Goal: Purchase product/service

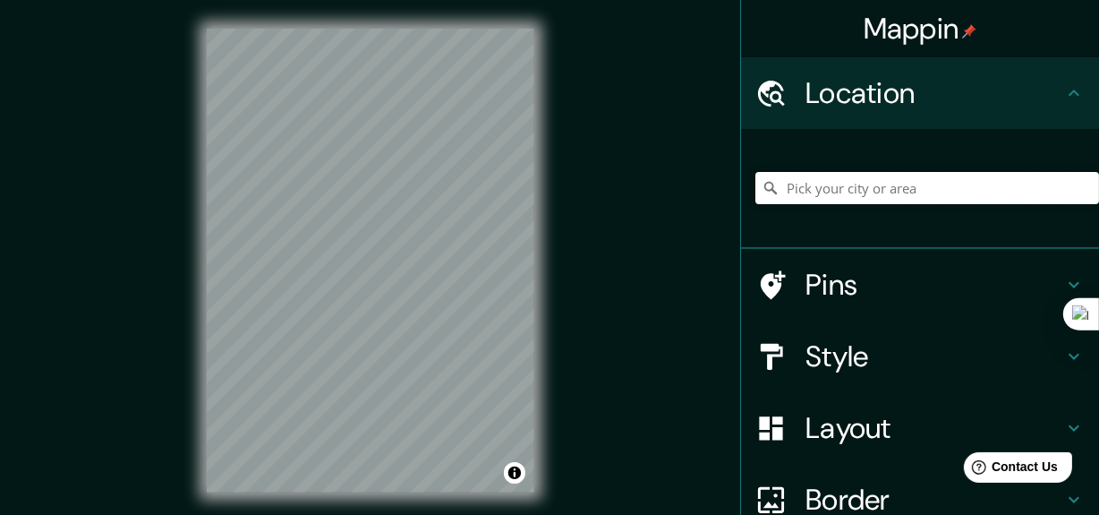
click at [827, 188] on input "Pick your city or area" at bounding box center [928, 188] width 344 height 32
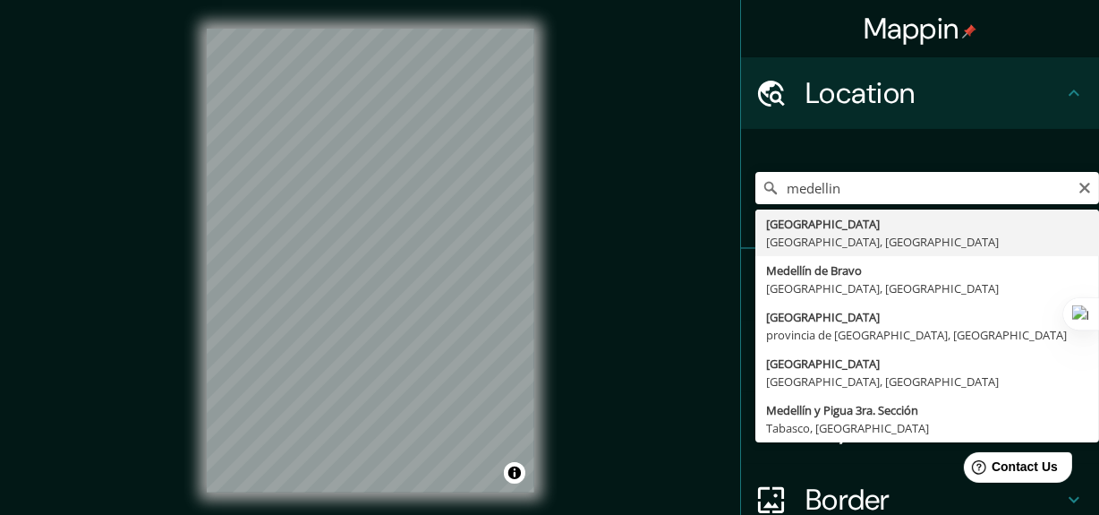
type input "[GEOGRAPHIC_DATA], [GEOGRAPHIC_DATA], [GEOGRAPHIC_DATA]"
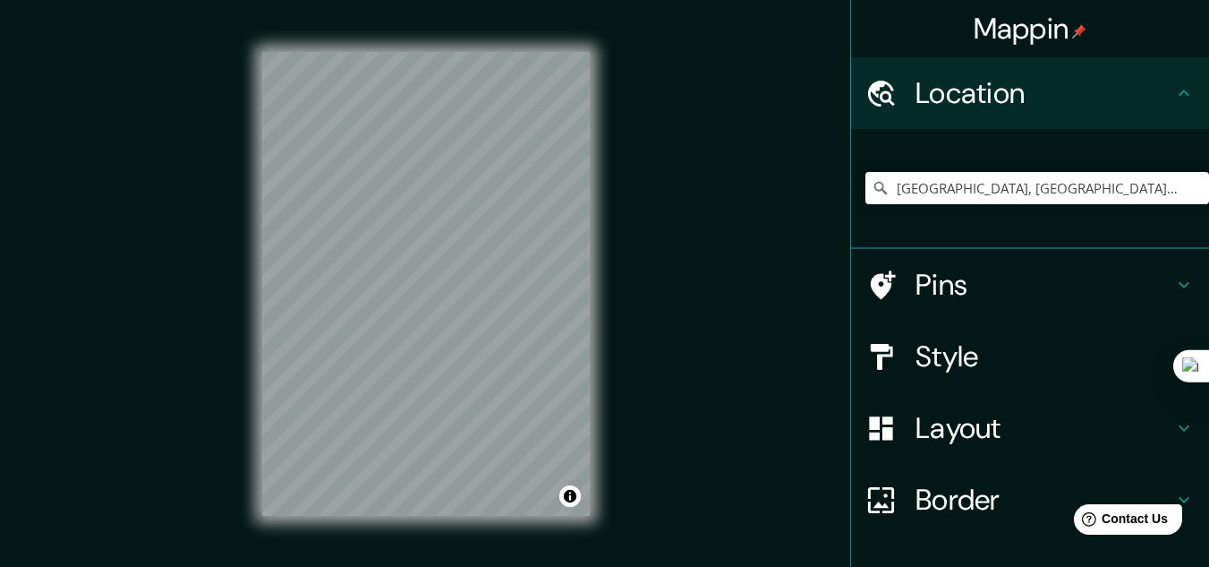
drag, startPoint x: 1110, startPoint y: 10, endPoint x: 822, endPoint y: 392, distance: 478.8
click at [718, 373] on div "Mappin Location [GEOGRAPHIC_DATA], [GEOGRAPHIC_DATA], [GEOGRAPHIC_DATA] Pins St…" at bounding box center [604, 298] width 1209 height 596
click at [917, 423] on h4 "Layout" at bounding box center [1045, 428] width 258 height 36
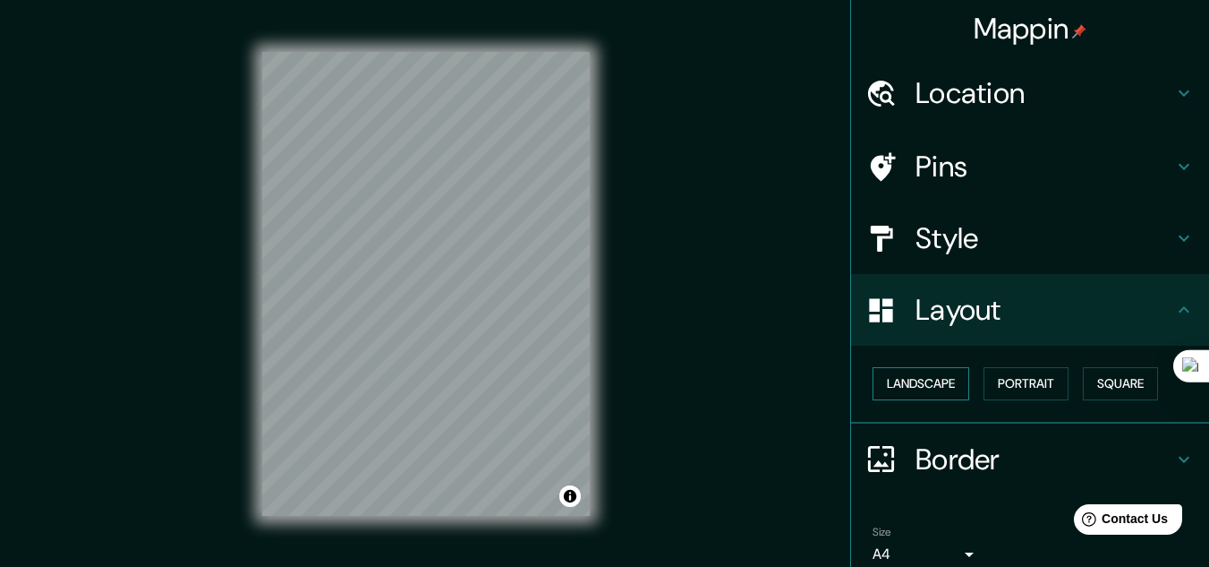
click at [927, 387] on button "Landscape" at bounding box center [921, 383] width 97 height 33
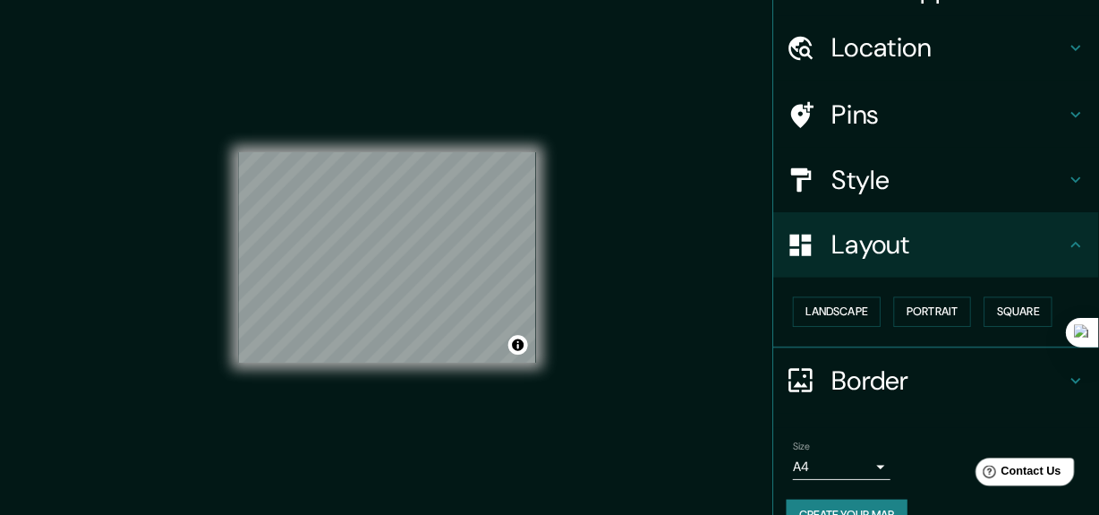
scroll to position [77, 0]
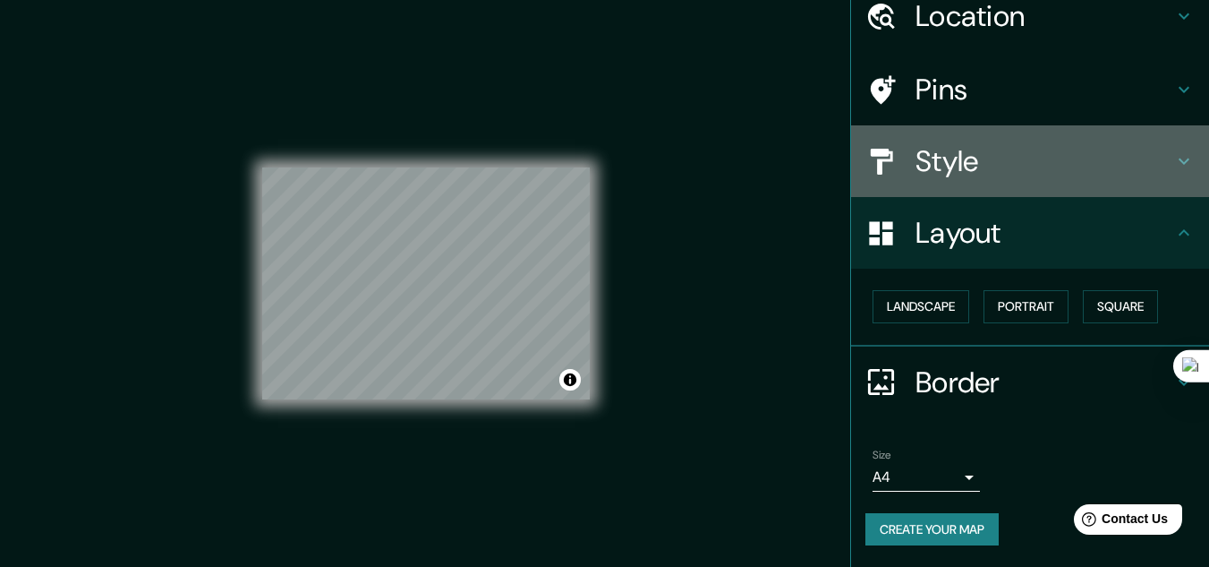
click at [944, 155] on h4 "Style" at bounding box center [1045, 161] width 258 height 36
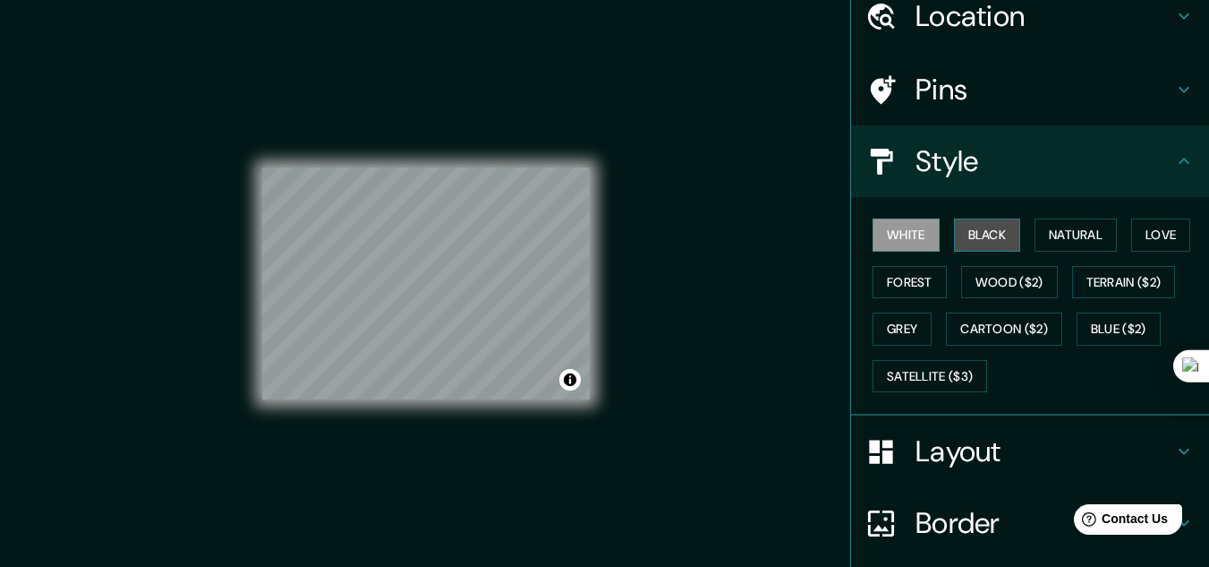
click at [971, 234] on button "Black" at bounding box center [987, 234] width 67 height 33
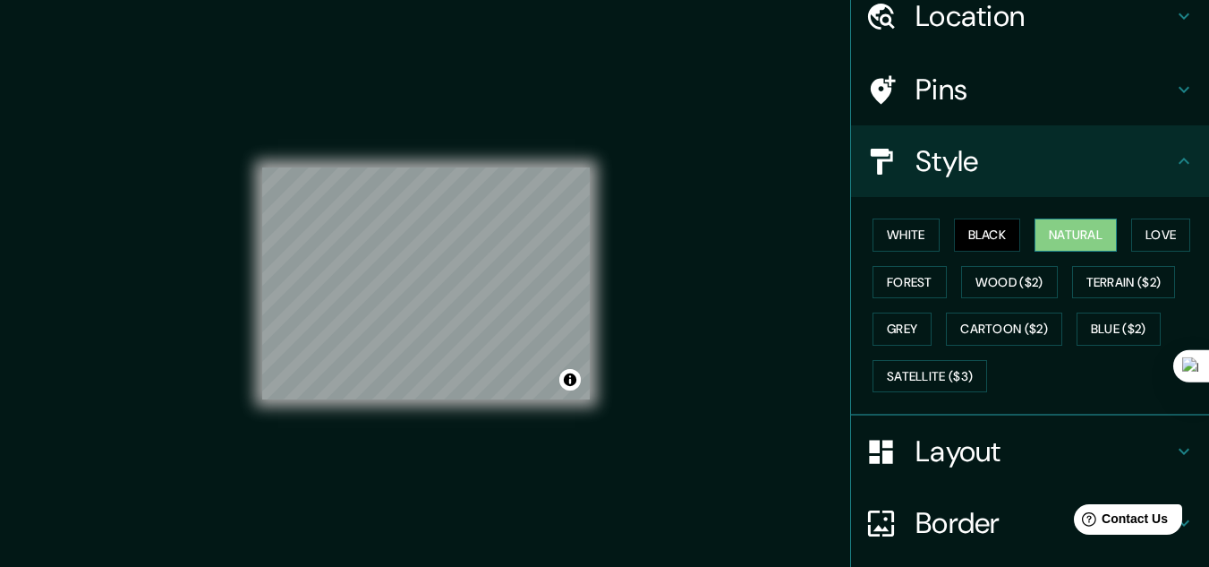
click at [1063, 241] on button "Natural" at bounding box center [1076, 234] width 82 height 33
click at [779, 364] on div "Mappin Location [GEOGRAPHIC_DATA], [GEOGRAPHIC_DATA], [GEOGRAPHIC_DATA] Pins St…" at bounding box center [604, 298] width 1209 height 596
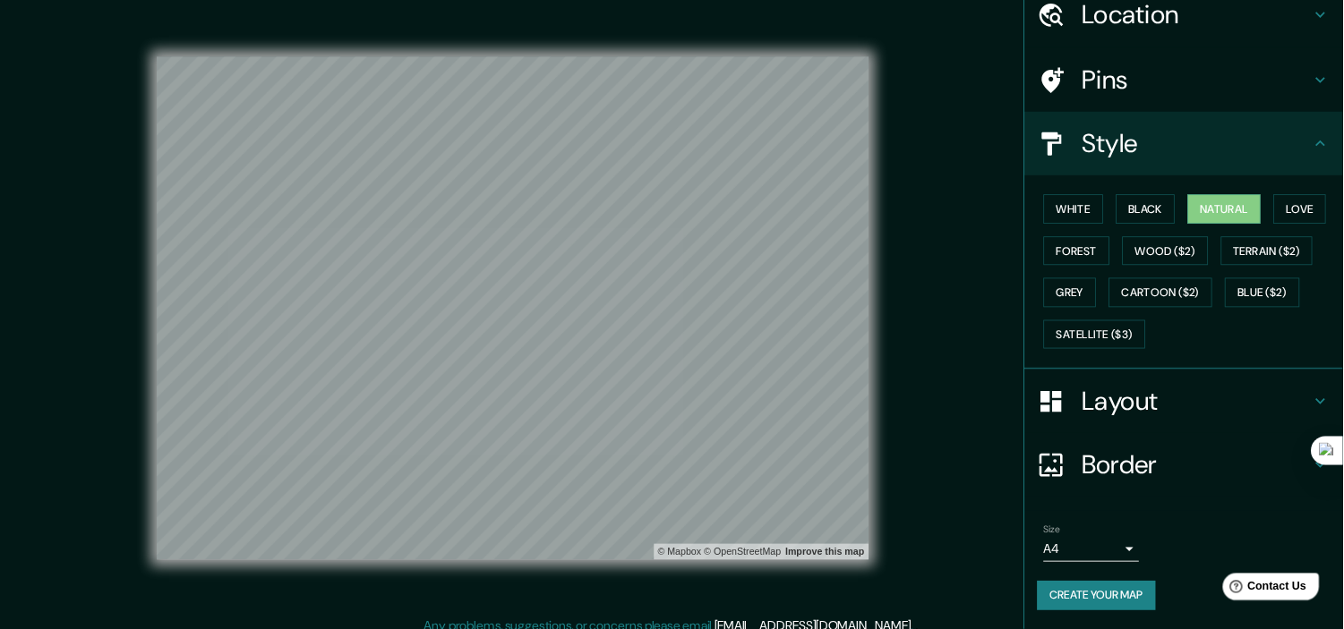
scroll to position [76, 0]
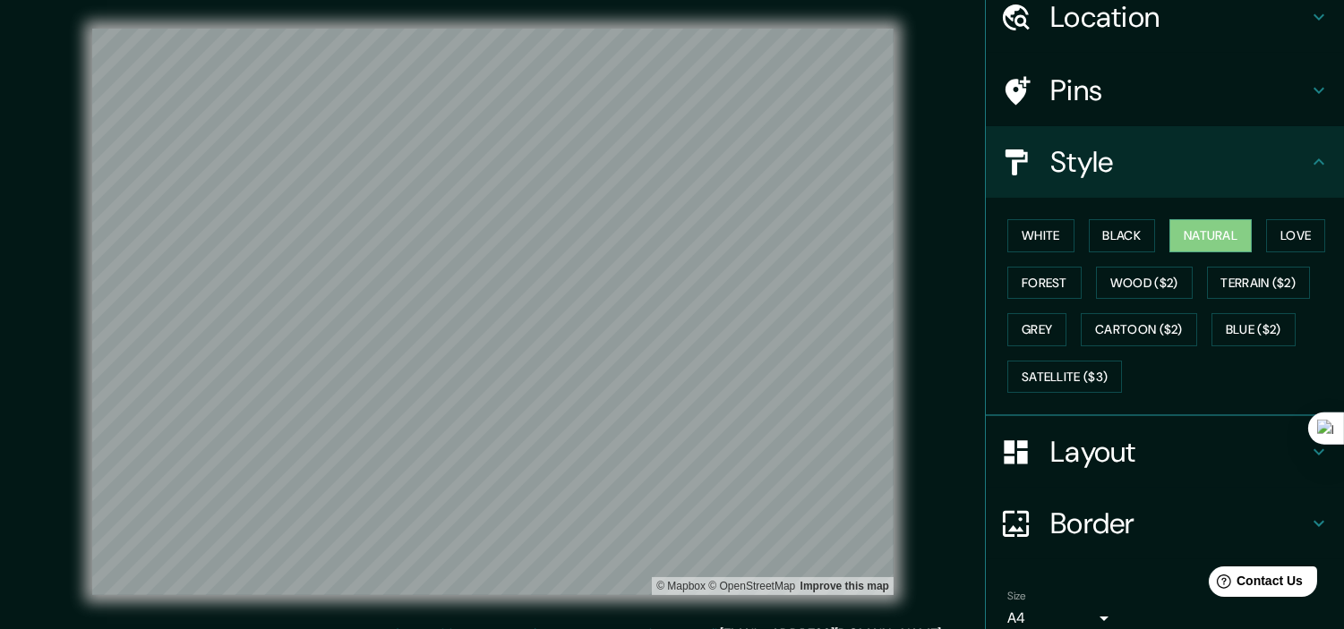
drag, startPoint x: 1222, startPoint y: 0, endPoint x: 943, endPoint y: 405, distance: 491.7
click at [943, 405] on div "© Mapbox © OpenStreetMap Improve this map" at bounding box center [492, 312] width 1209 height 567
click at [1098, 280] on button "Wood ($2)" at bounding box center [1144, 283] width 97 height 33
click at [1098, 224] on button "Black" at bounding box center [1122, 235] width 67 height 33
click at [1044, 228] on button "White" at bounding box center [1040, 235] width 67 height 33
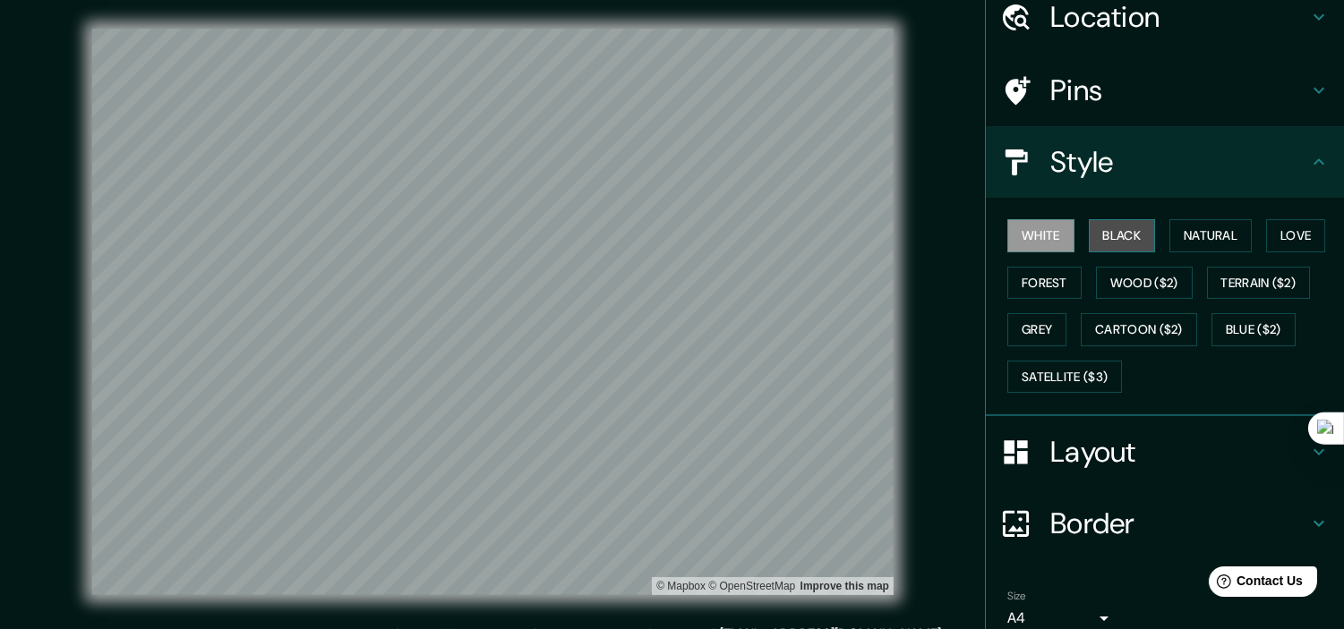
click at [1098, 235] on button "Black" at bounding box center [1122, 235] width 67 height 33
click at [1098, 237] on button "Love" at bounding box center [1295, 235] width 59 height 33
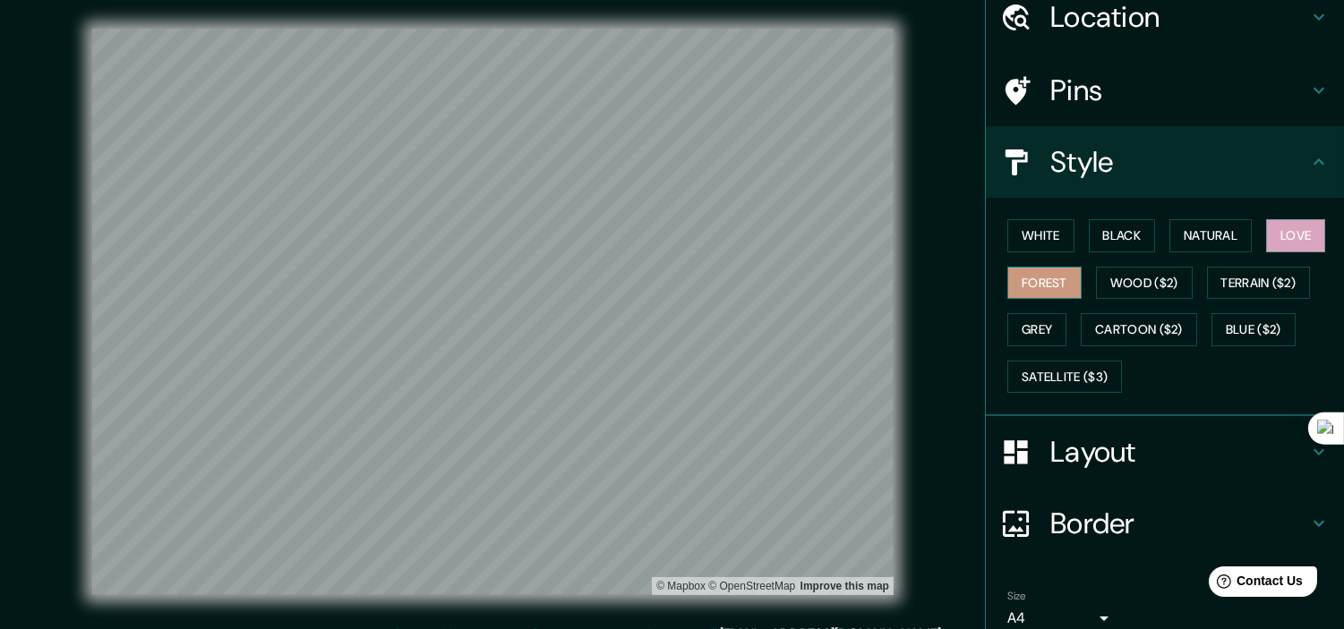
click at [1054, 289] on button "Forest" at bounding box center [1044, 283] width 74 height 33
click at [1098, 294] on button "Wood ($2)" at bounding box center [1144, 283] width 97 height 33
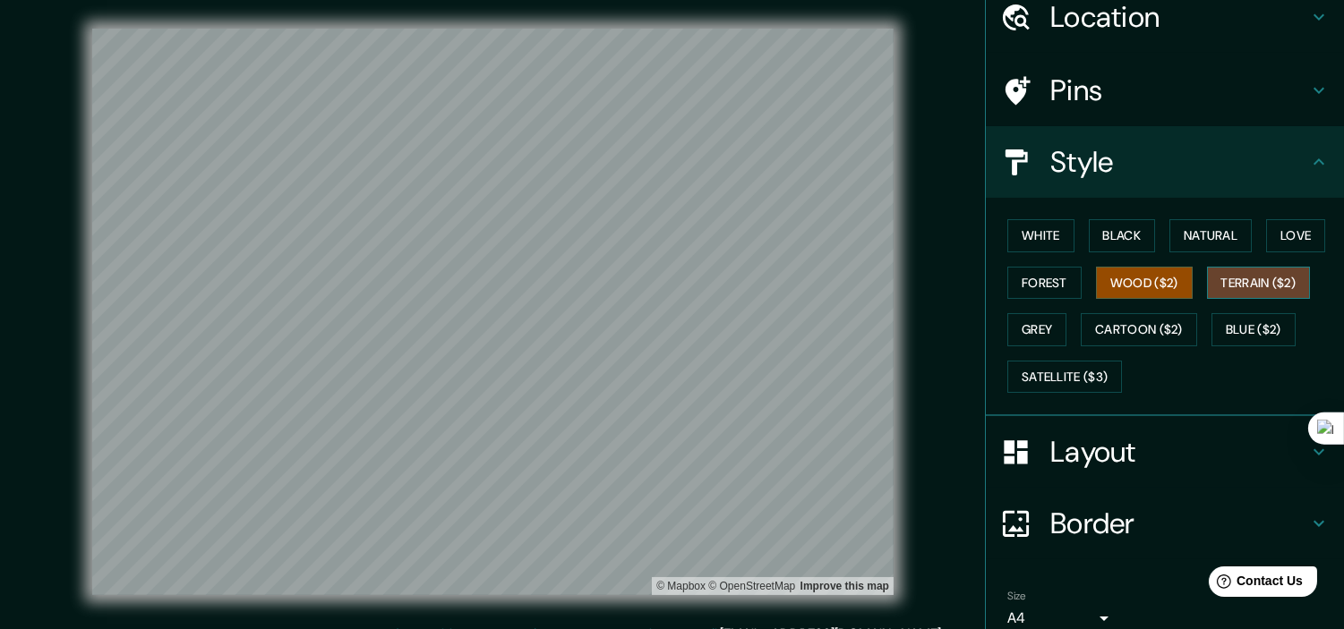
click at [1098, 283] on button "Terrain ($2)" at bounding box center [1259, 283] width 104 height 33
click at [1007, 322] on button "Grey" at bounding box center [1036, 329] width 59 height 33
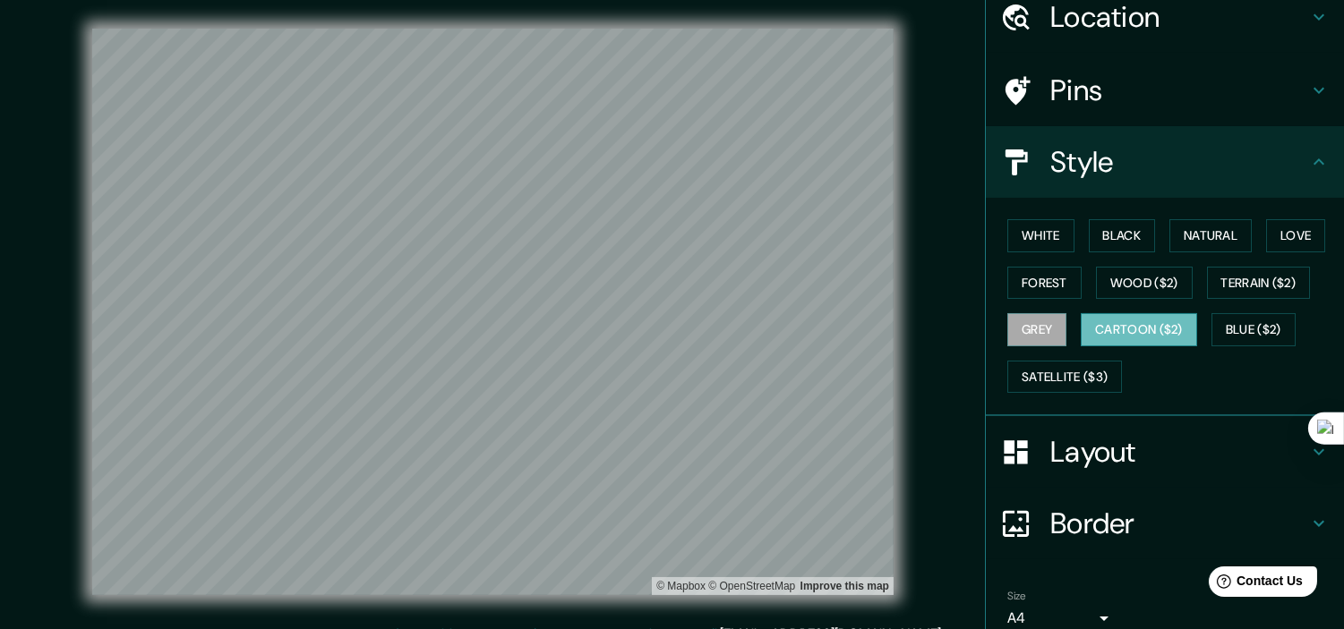
click at [1098, 332] on button "Cartoon ($2)" at bounding box center [1139, 329] width 116 height 33
click at [1098, 333] on button "Blue ($2)" at bounding box center [1253, 329] width 84 height 33
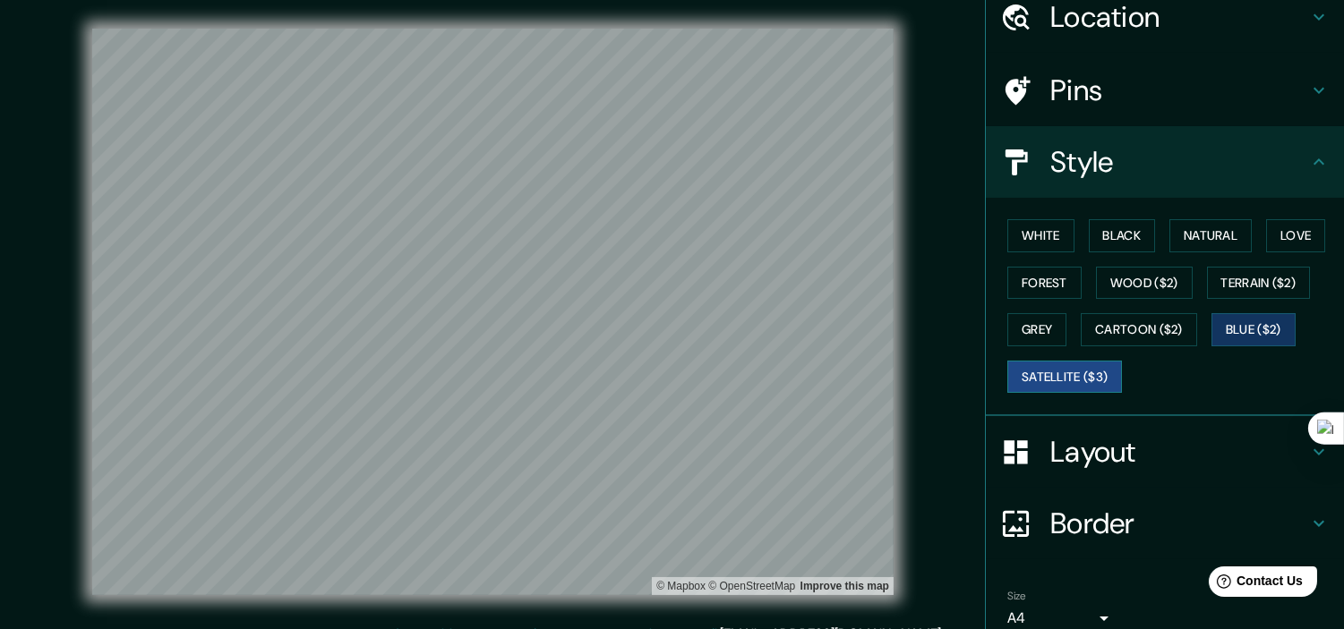
click at [1081, 378] on button "Satellite ($3)" at bounding box center [1064, 377] width 115 height 33
click at [1098, 235] on button "Natural" at bounding box center [1210, 235] width 82 height 33
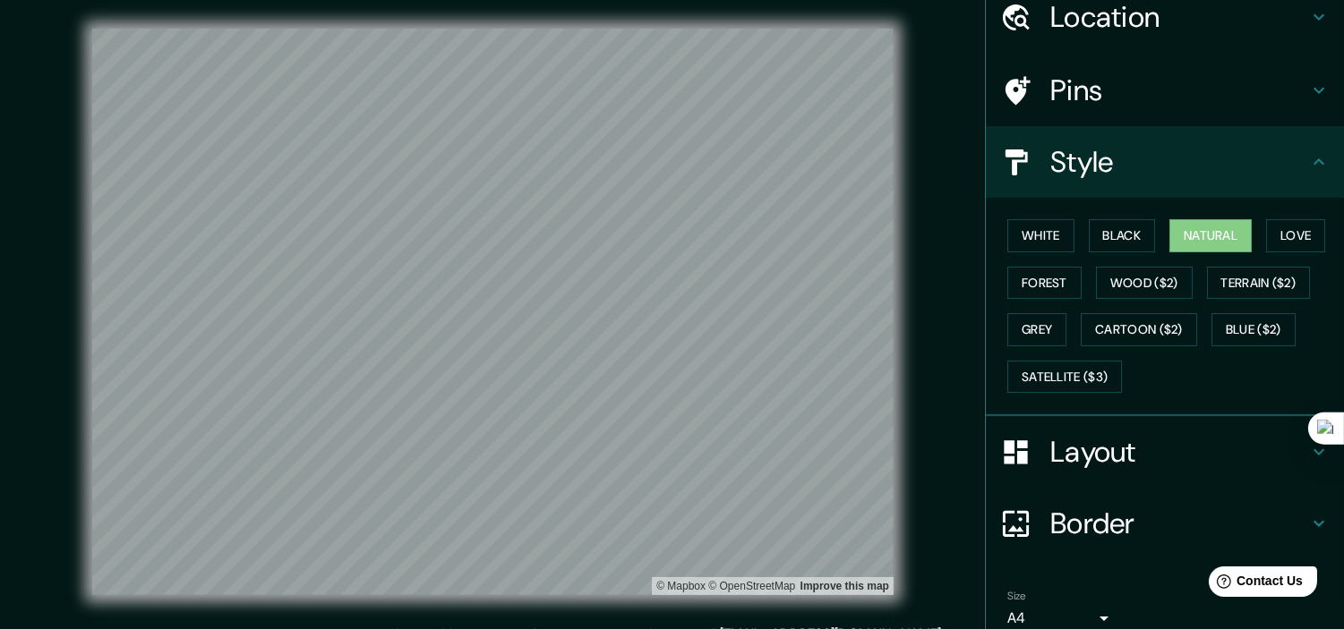
click at [1098, 451] on h4 "Layout" at bounding box center [1179, 452] width 258 height 36
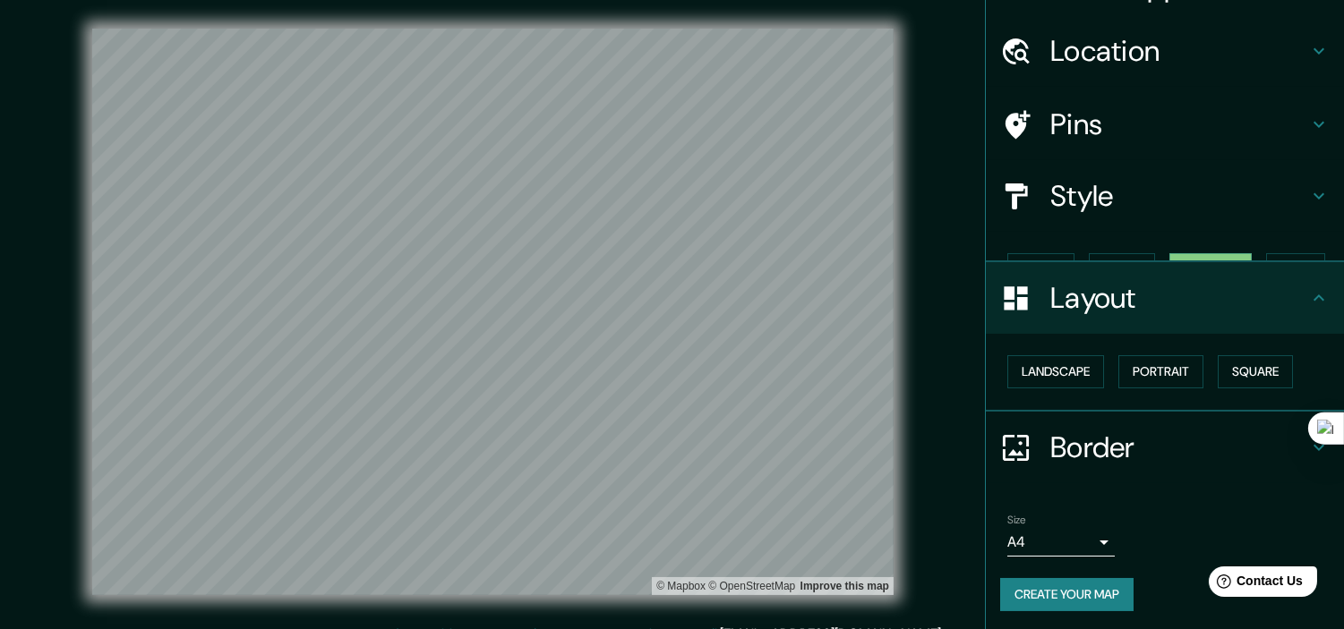
scroll to position [12, 0]
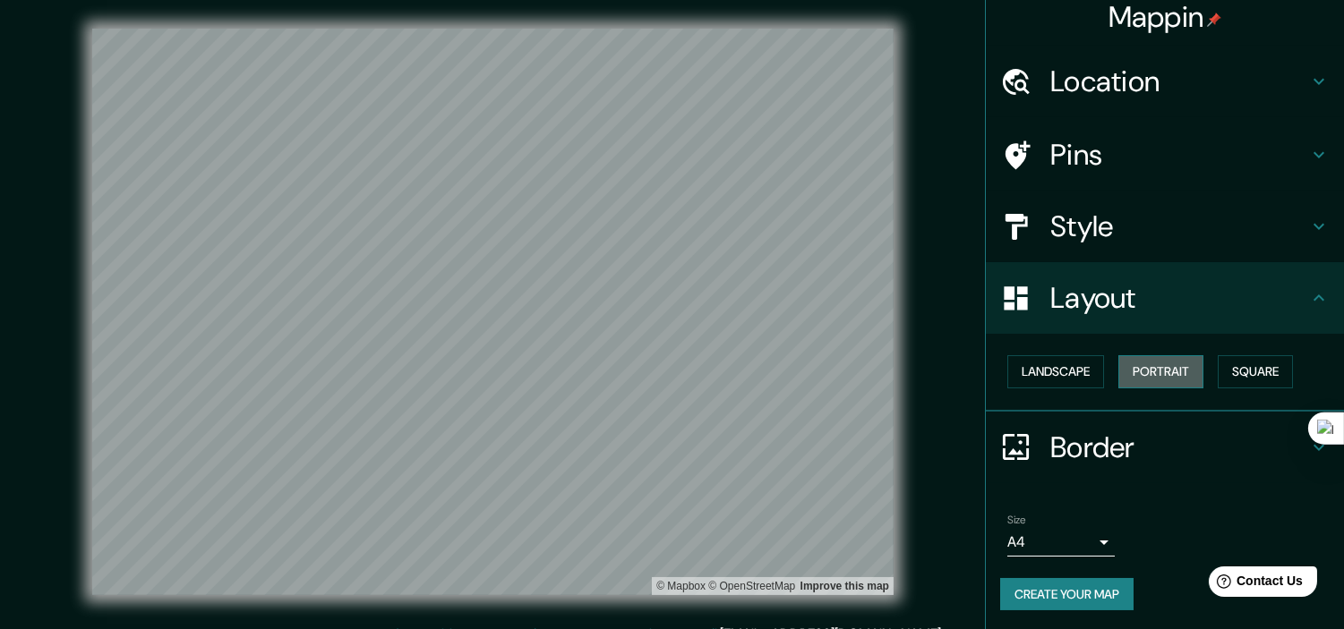
click at [1098, 355] on button "Portrait" at bounding box center [1160, 371] width 85 height 33
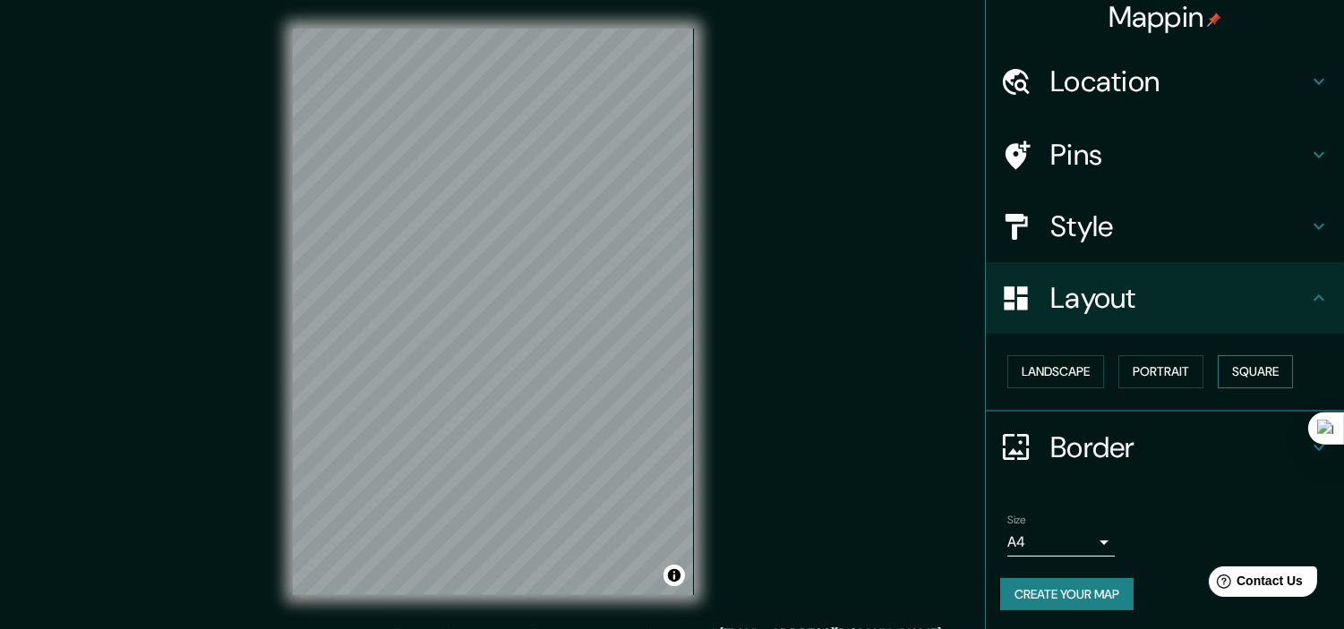
click at [1098, 360] on button "Square" at bounding box center [1255, 371] width 75 height 33
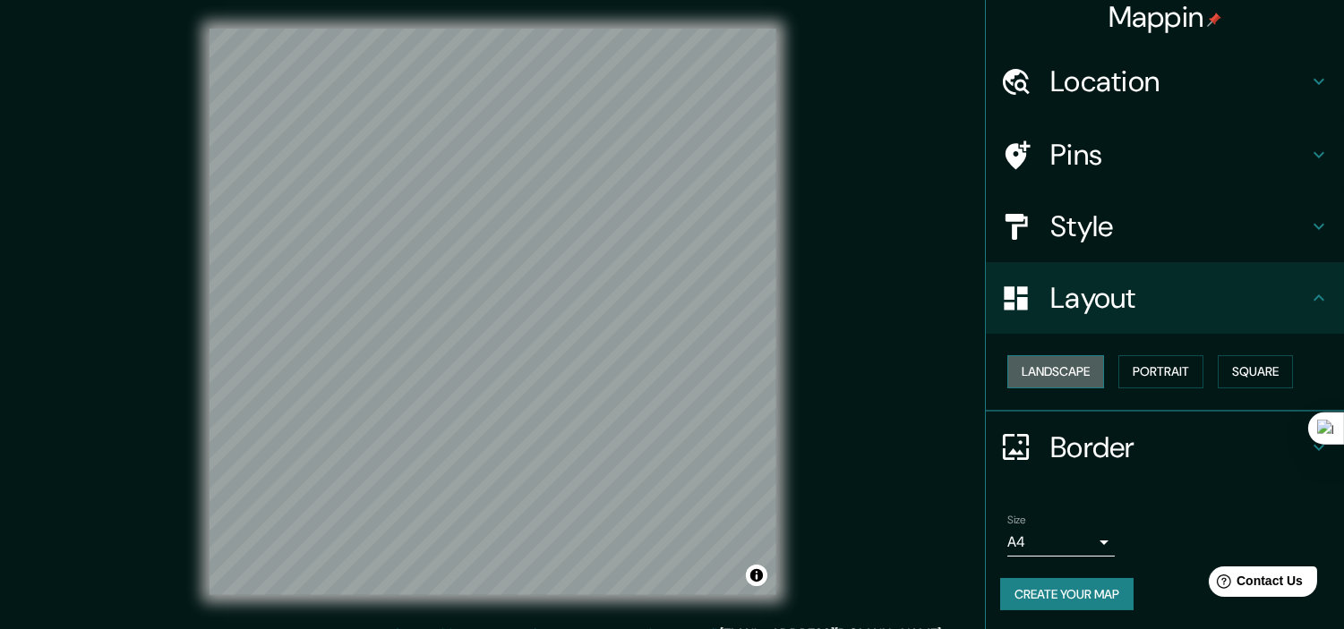
click at [1052, 359] on button "Landscape" at bounding box center [1055, 371] width 97 height 33
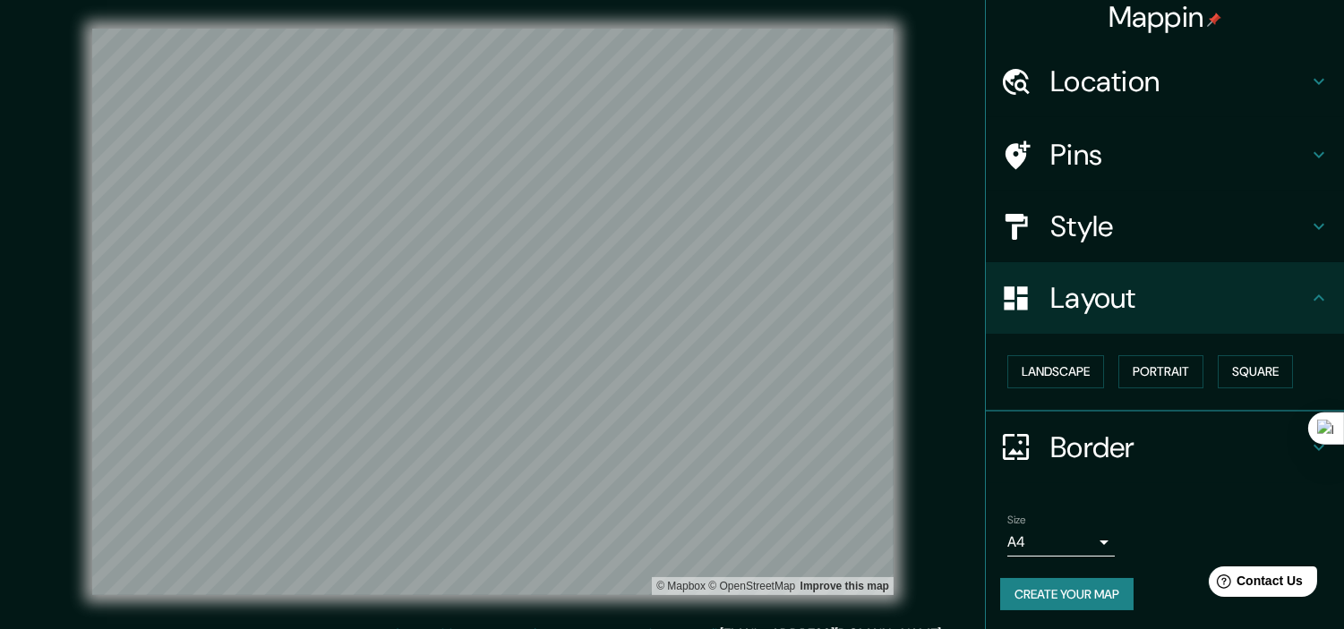
click at [1050, 455] on h4 "Border" at bounding box center [1179, 448] width 258 height 36
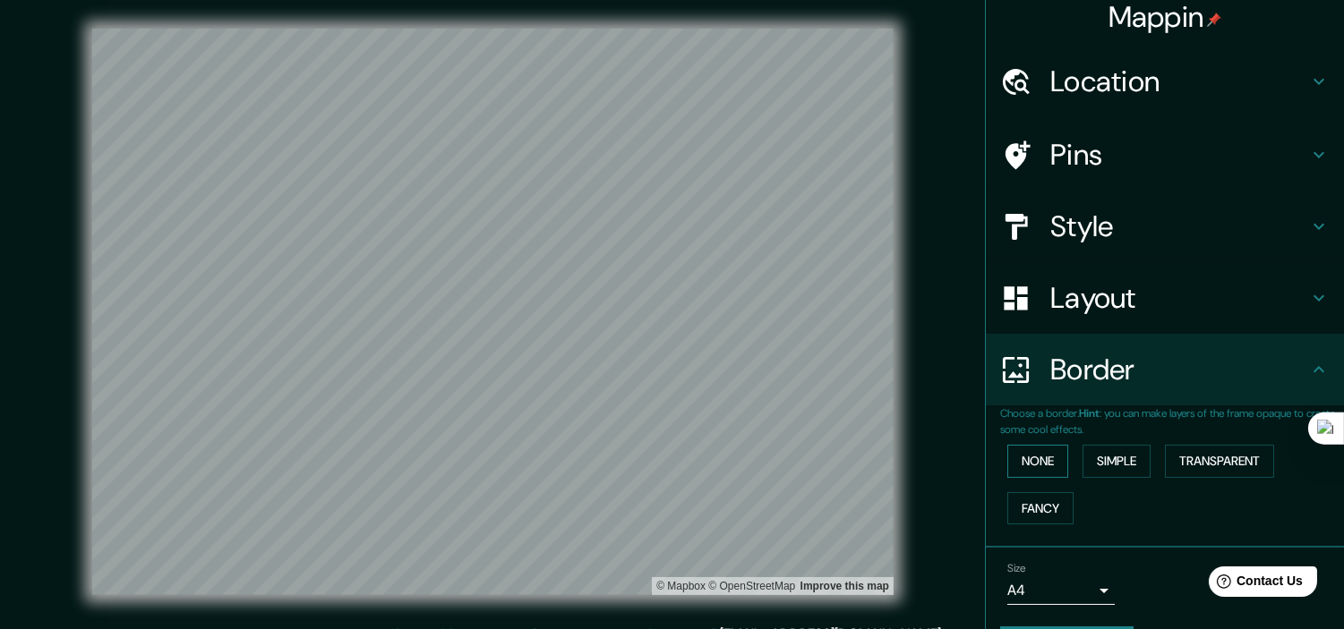
click at [1044, 453] on button "None" at bounding box center [1037, 461] width 61 height 33
click at [1067, 230] on h4 "Style" at bounding box center [1179, 227] width 258 height 36
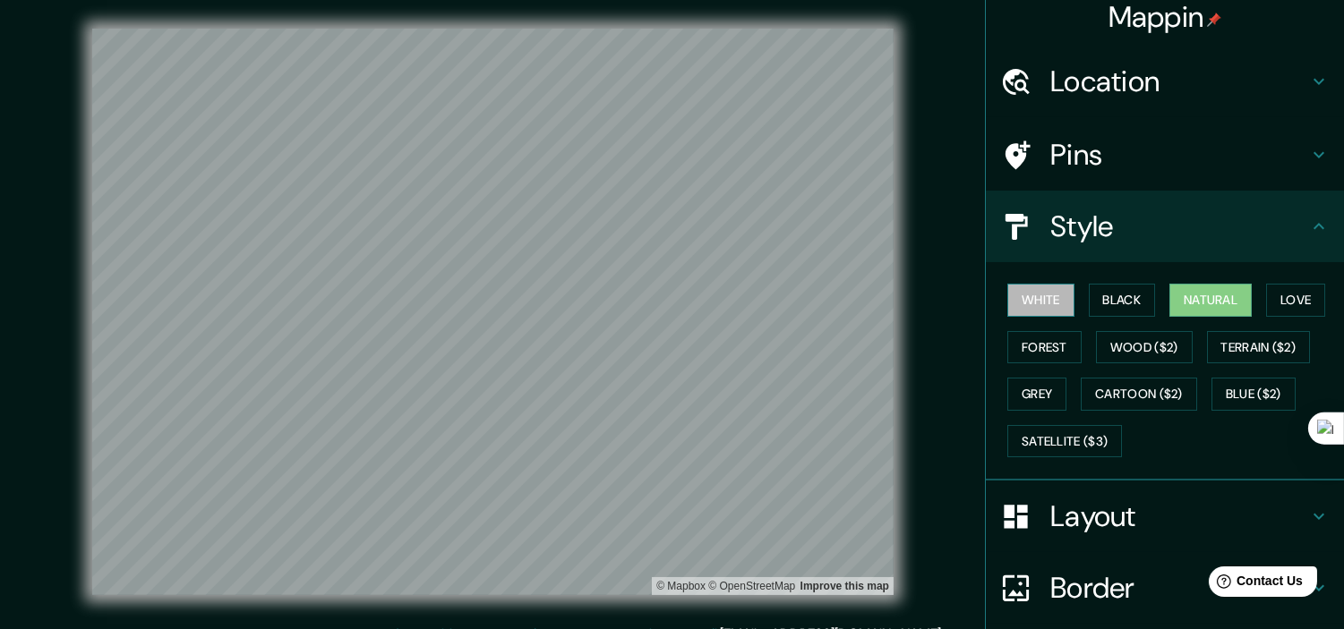
click at [1035, 301] on button "White" at bounding box center [1040, 300] width 67 height 33
click at [1097, 303] on button "Black" at bounding box center [1122, 300] width 67 height 33
click at [1098, 295] on button "Natural" at bounding box center [1210, 300] width 82 height 33
click at [1098, 300] on button "Black" at bounding box center [1122, 300] width 67 height 33
click at [1042, 308] on button "White" at bounding box center [1040, 300] width 67 height 33
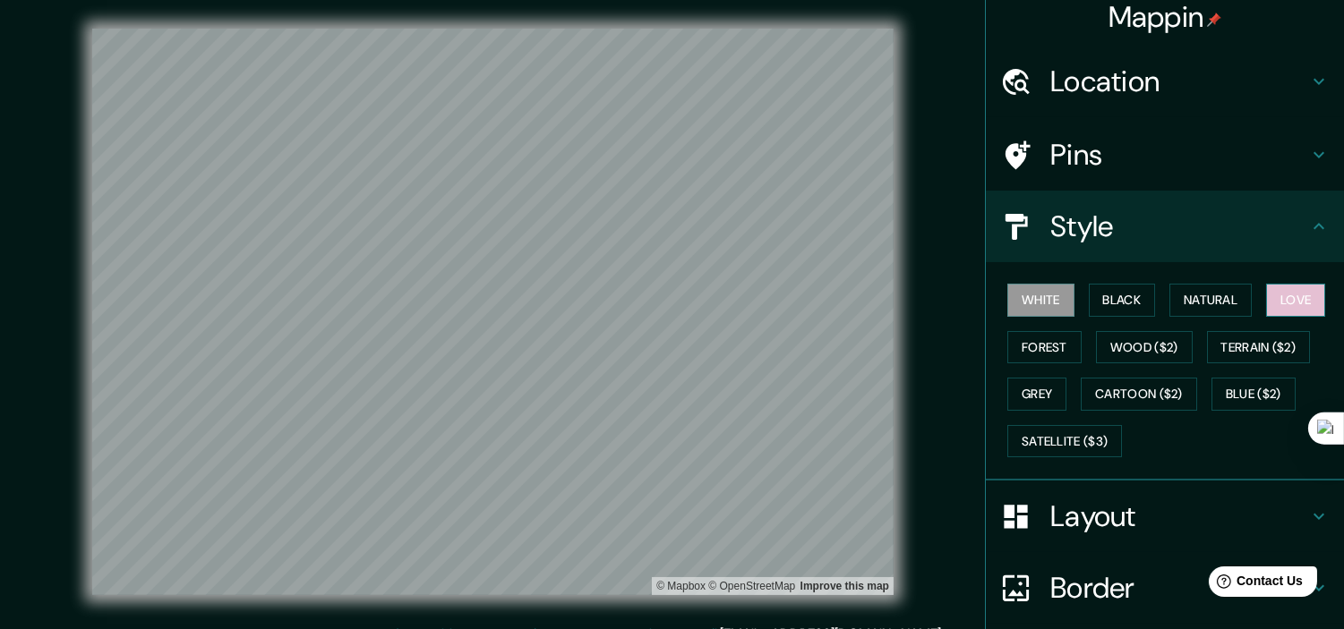
click at [1098, 309] on button "Love" at bounding box center [1295, 300] width 59 height 33
click at [1044, 355] on button "Forest" at bounding box center [1044, 347] width 74 height 33
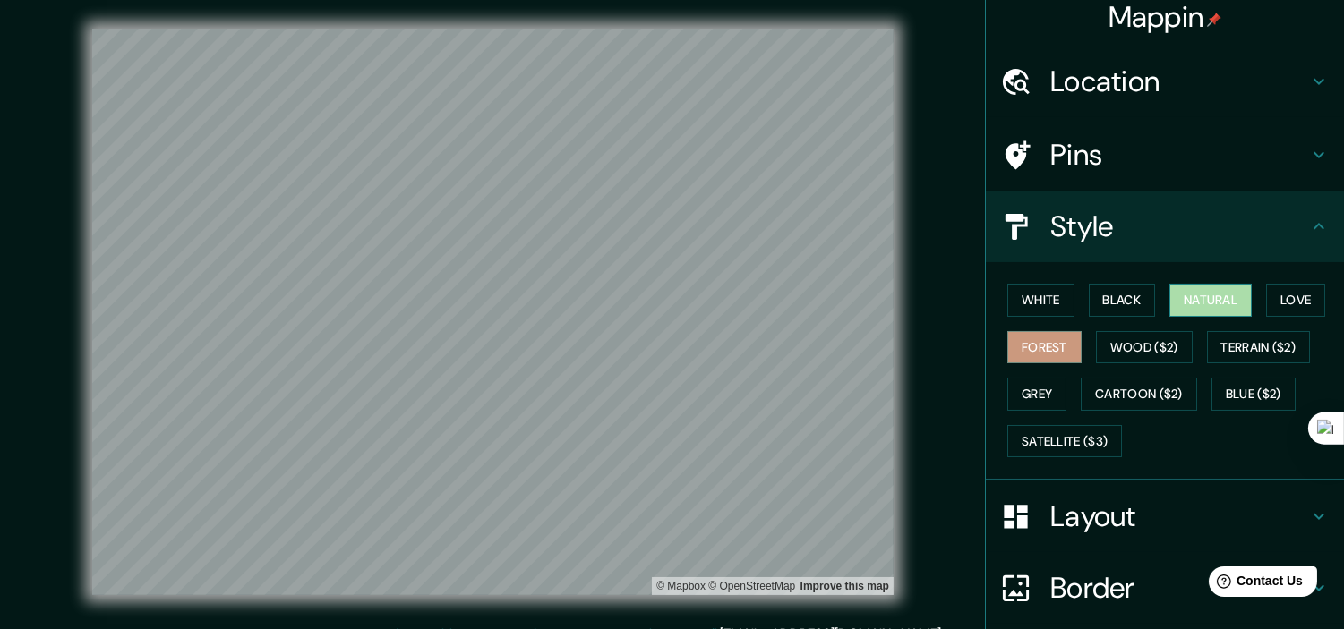
click at [1098, 296] on button "Natural" at bounding box center [1210, 300] width 82 height 33
click at [1098, 295] on button "Love" at bounding box center [1295, 300] width 59 height 33
